Goal: Navigation & Orientation: Find specific page/section

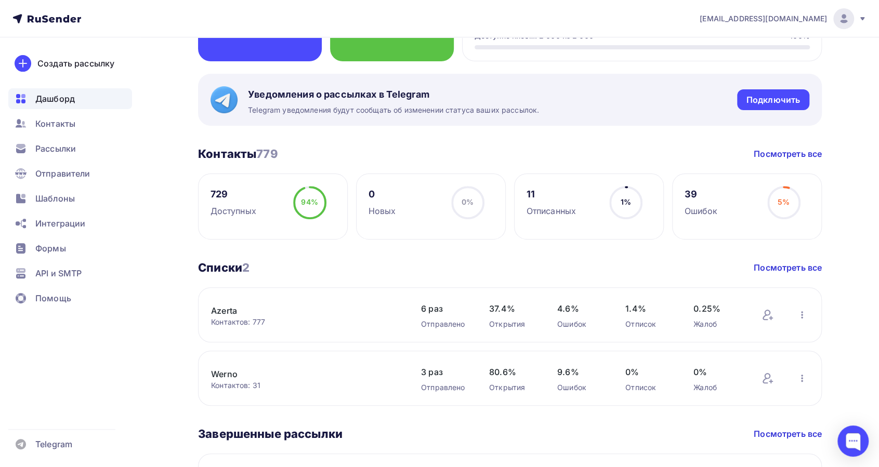
scroll to position [208, 0]
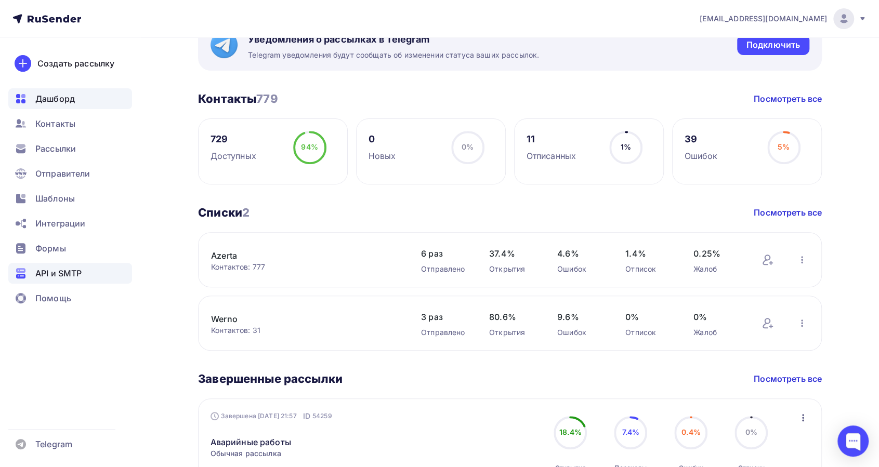
click at [61, 270] on span "API и SMTP" at bounding box center [58, 273] width 46 height 12
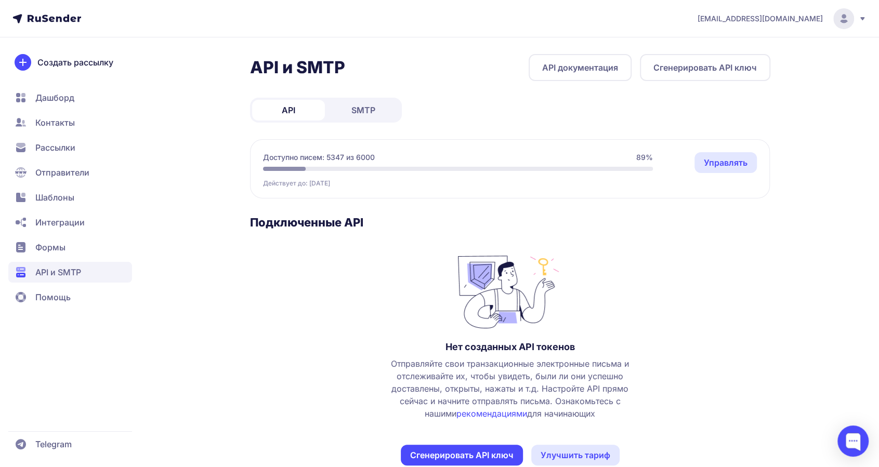
click at [365, 109] on span "SMTP" at bounding box center [363, 110] width 24 height 12
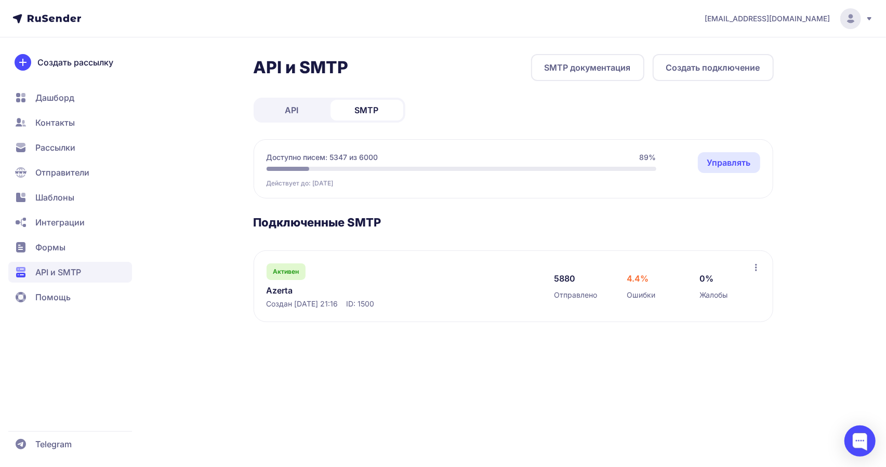
click at [288, 289] on link "Azerta" at bounding box center [373, 290] width 213 height 12
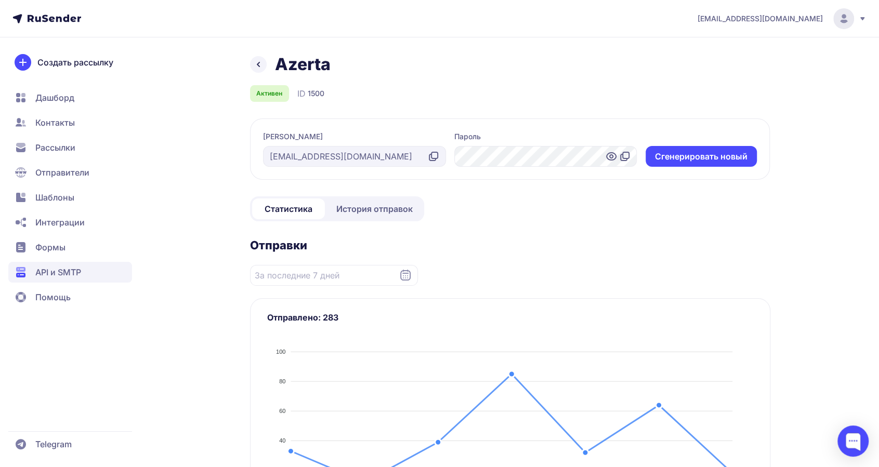
click at [387, 211] on span "История отправок" at bounding box center [374, 209] width 76 height 12
